Goal: Check status: Check status

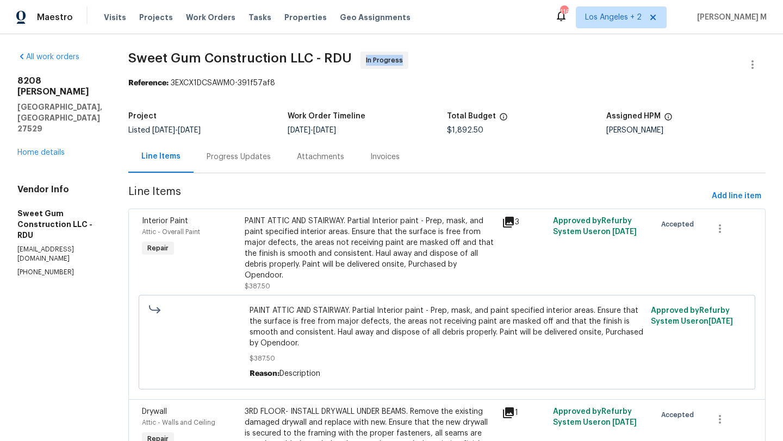
drag, startPoint x: 388, startPoint y: 60, endPoint x: 440, endPoint y: 61, distance: 51.7
click at [440, 61] on span "Sweet Gum Construction LLC - RDU In Progress" at bounding box center [433, 65] width 611 height 26
copy span "In Progress"
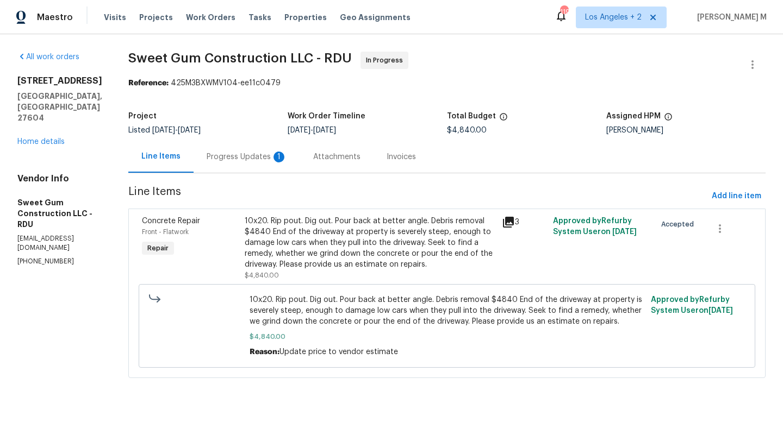
click at [258, 161] on div "Progress Updates 1" at bounding box center [247, 157] width 80 height 11
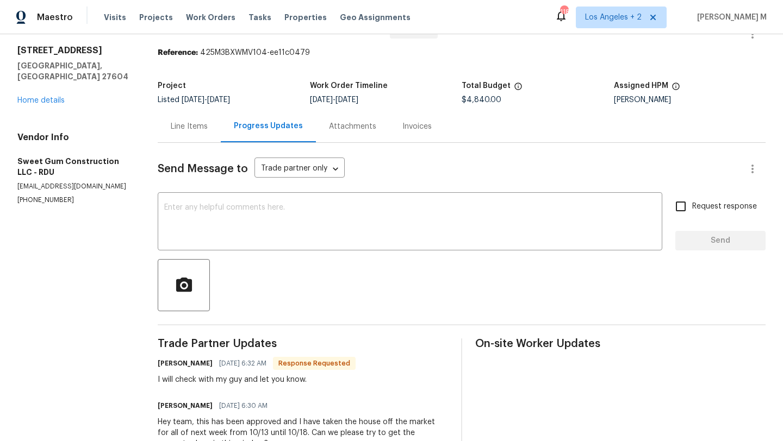
scroll to position [40, 0]
